Goal: Find specific page/section: Find specific page/section

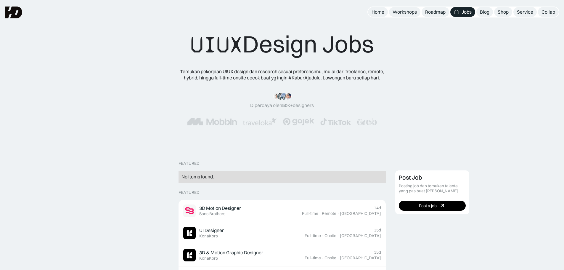
click at [275, 56] on div "UIUX Design Jobs" at bounding box center [282, 44] width 184 height 29
click at [436, 12] on div "Roadmap" at bounding box center [435, 12] width 20 height 6
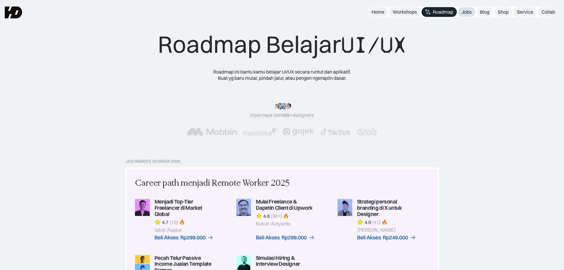
click at [462, 10] on div "Jobs" at bounding box center [467, 12] width 10 height 6
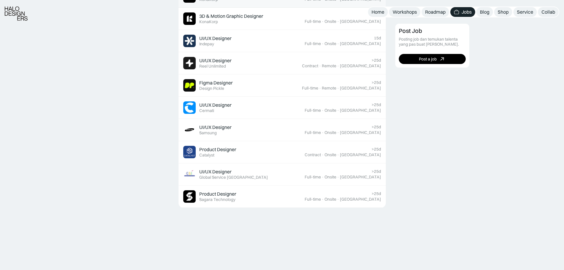
scroll to position [237, 0]
